Goal: Transaction & Acquisition: Purchase product/service

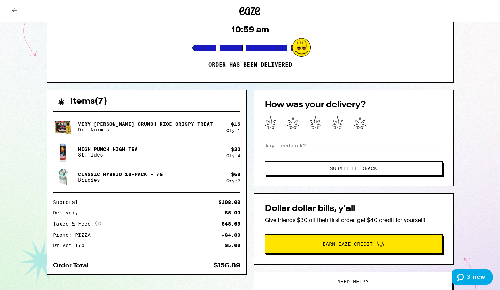
click at [305, 170] on span "Submit Feedback" at bounding box center [353, 168] width 121 height 5
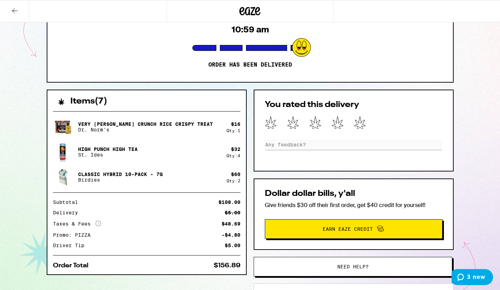
click at [268, 124] on icon at bounding box center [271, 122] width 12 height 13
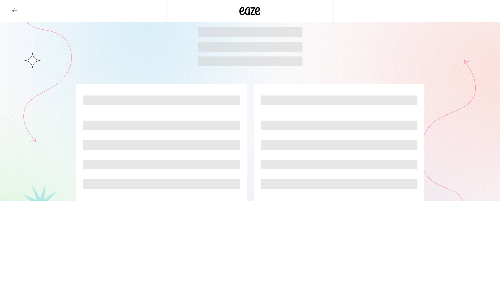
scroll to position [86, 0]
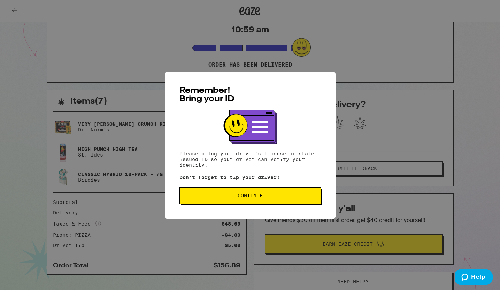
click at [264, 194] on button "Continue" at bounding box center [249, 195] width 141 height 17
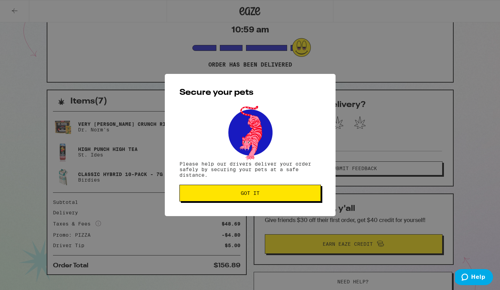
click at [264, 194] on span "Got it" at bounding box center [250, 192] width 130 height 5
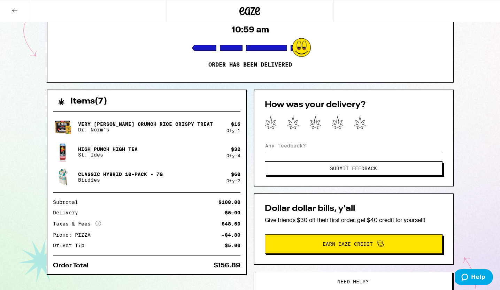
click at [276, 124] on icon at bounding box center [271, 122] width 12 height 13
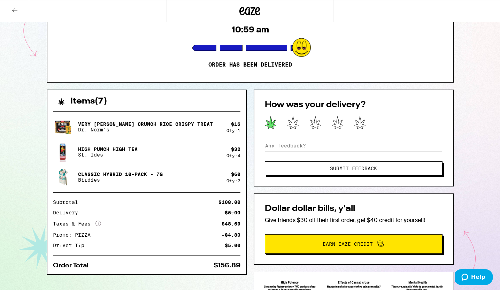
click at [283, 144] on input at bounding box center [354, 145] width 178 height 10
click at [439, 144] on input "The driver coughed in my face. The order was 12hrs late." at bounding box center [354, 145] width 178 height 10
type input "The driver coughed in my face. The order was 12hrs late. Not a good experience"
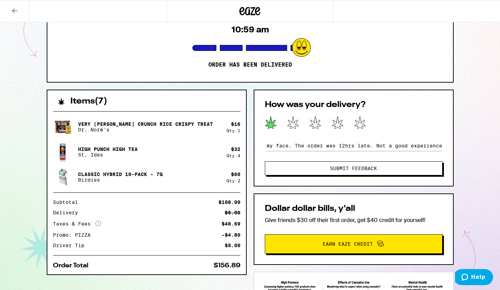
click at [362, 169] on span "Submit Feedback" at bounding box center [353, 168] width 47 height 5
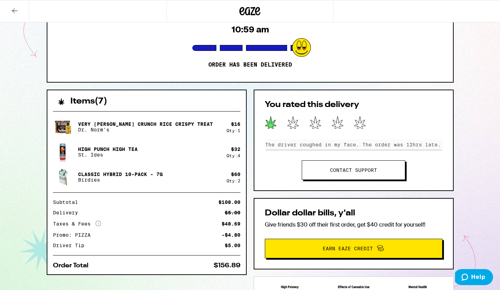
click at [379, 165] on link "Contact support" at bounding box center [353, 169] width 103 height 19
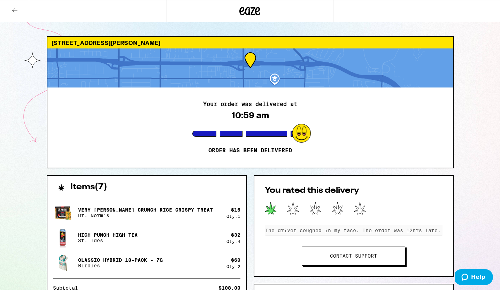
click at [256, 8] on icon at bounding box center [249, 11] width 21 height 13
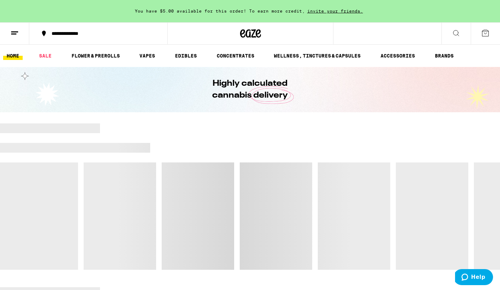
click at [22, 42] on button at bounding box center [14, 34] width 29 height 22
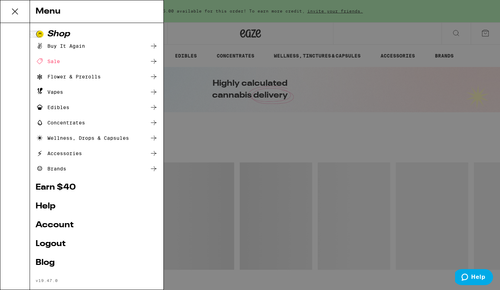
scroll to position [11, 0]
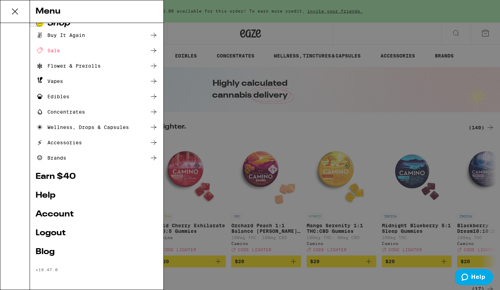
click at [50, 213] on link "Account" at bounding box center [97, 214] width 122 height 8
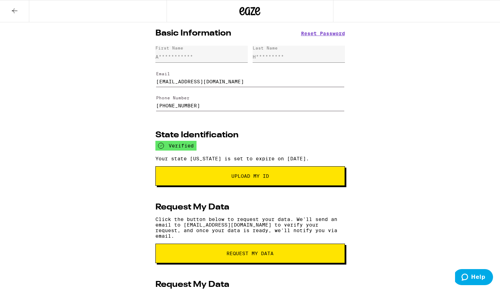
scroll to position [153, 0]
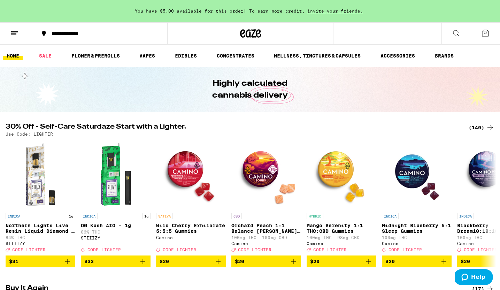
click at [13, 34] on line at bounding box center [13, 34] width 5 height 0
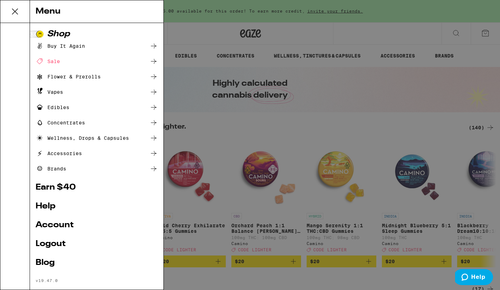
scroll to position [11, 0]
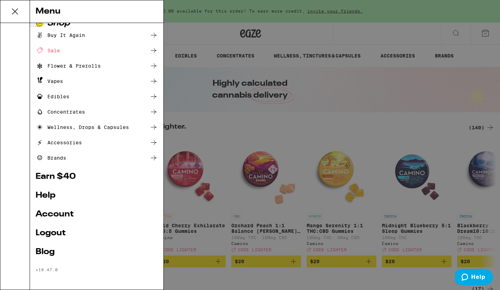
click at [422, 101] on div "Menu Shop Buy It Again Sale Flower & Prerolls Vapes Edibles Concentrates Wellne…" at bounding box center [250, 145] width 500 height 290
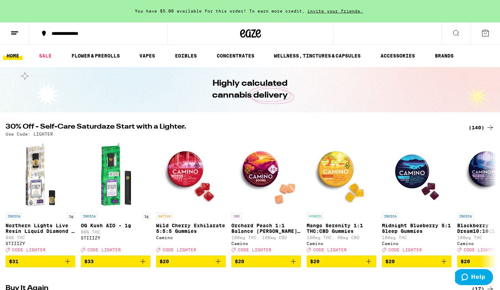
click at [491, 39] on button at bounding box center [484, 34] width 29 height 22
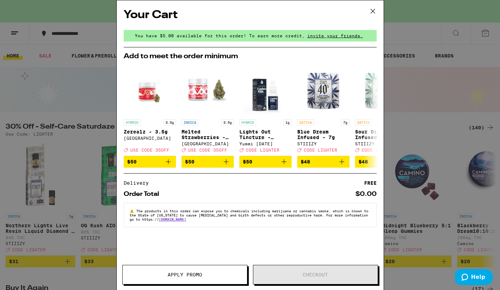
click at [461, 97] on div "Your Cart You have $5.00 available for this order! To earn more credit, invite …" at bounding box center [250, 145] width 500 height 290
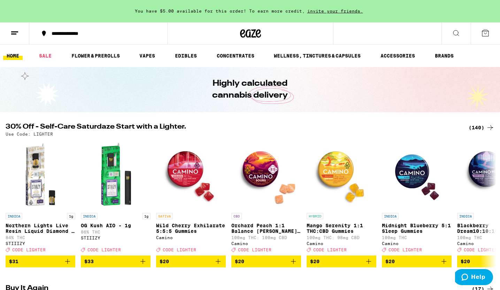
click at [16, 32] on icon at bounding box center [14, 33] width 8 height 8
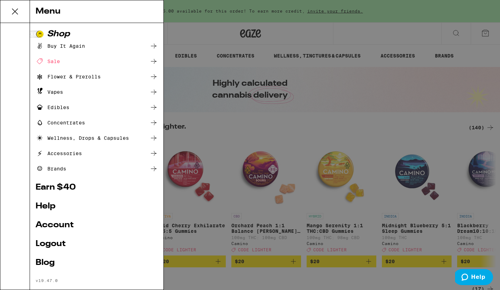
scroll to position [11, 0]
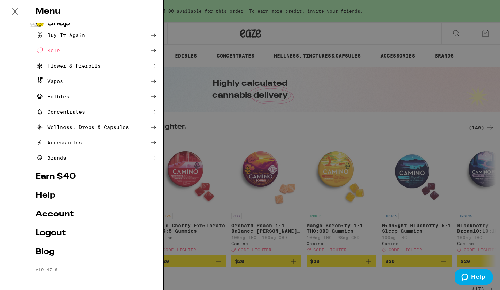
click at [410, 72] on div "Menu Shop Buy It Again Sale Flower & Prerolls Vapes Edibles Concentrates Wellne…" at bounding box center [250, 145] width 500 height 290
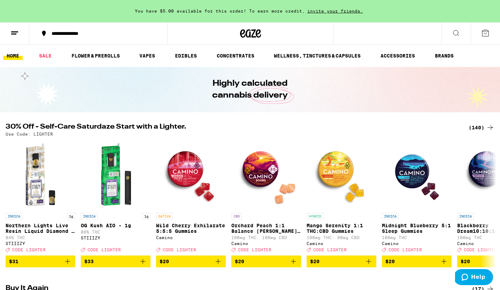
scroll to position [216, 0]
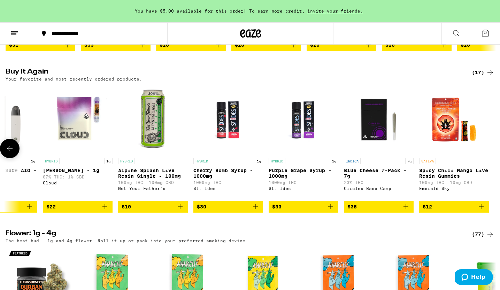
click at [163, 130] on img "Open page for Alpine Splash Live Resin Single - 100mg from Not Your Father's" at bounding box center [153, 120] width 70 height 70
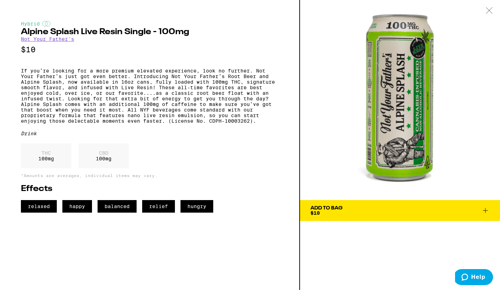
click at [69, 40] on link "Not Your Father's" at bounding box center [47, 39] width 53 height 6
click at [60, 39] on link "Not Your Father's" at bounding box center [47, 39] width 53 height 6
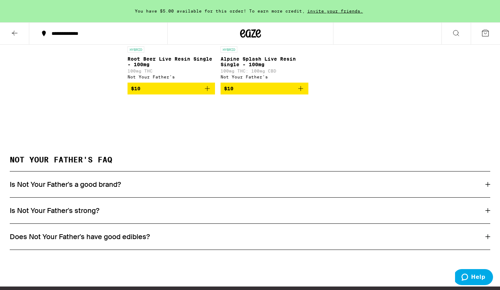
scroll to position [336, 0]
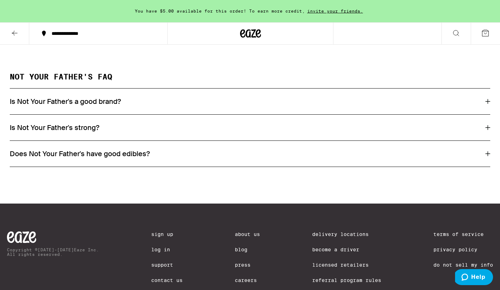
click at [128, 131] on div "Is Not Your Father's strong?" at bounding box center [250, 127] width 480 height 9
